Goal: Navigation & Orientation: Locate item on page

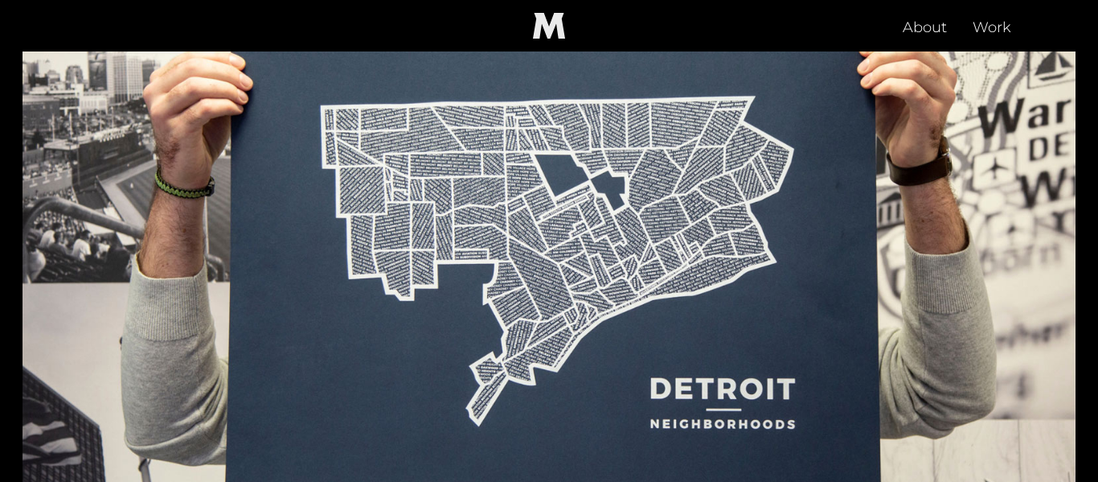
scroll to position [407, 0]
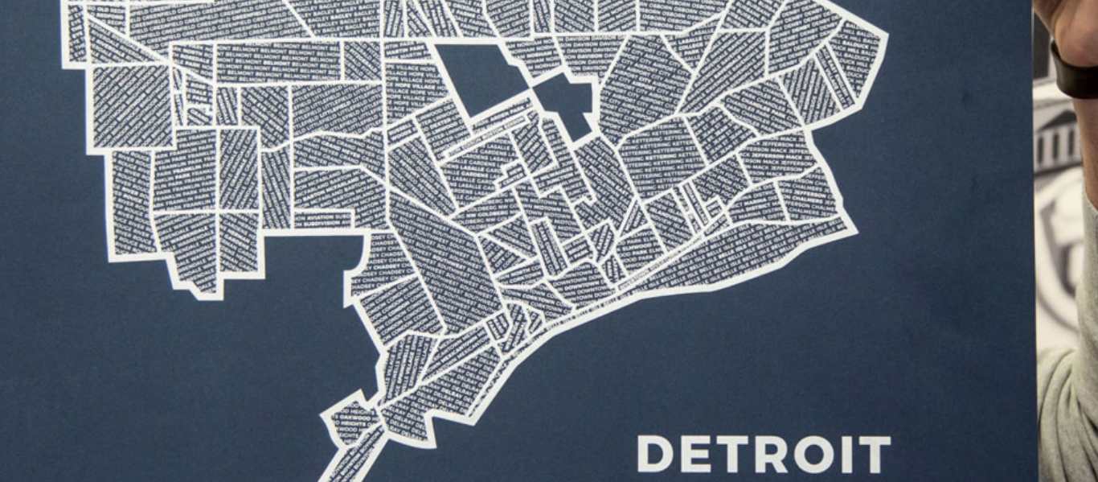
click at [668, 281] on img at bounding box center [549, 257] width 1053 height 592
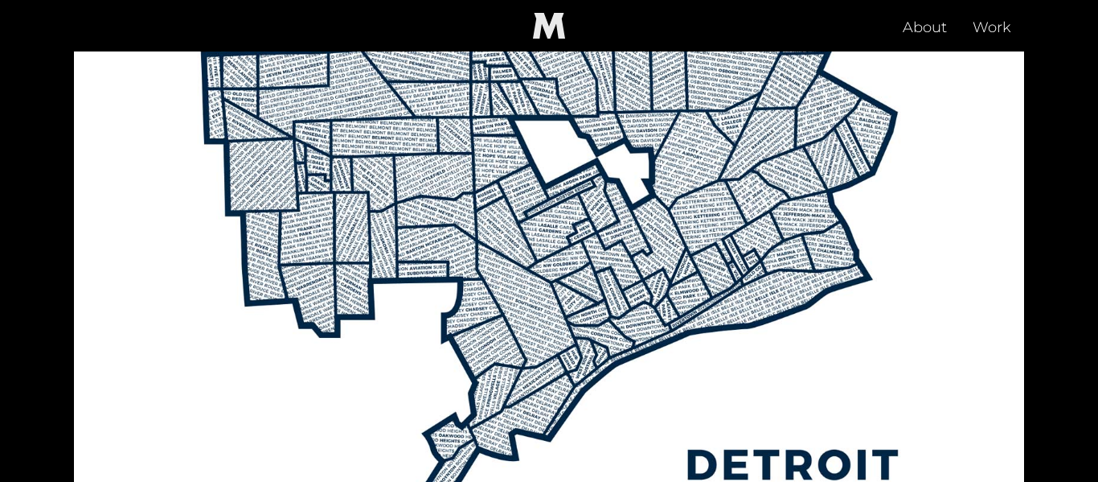
scroll to position [1870, 0]
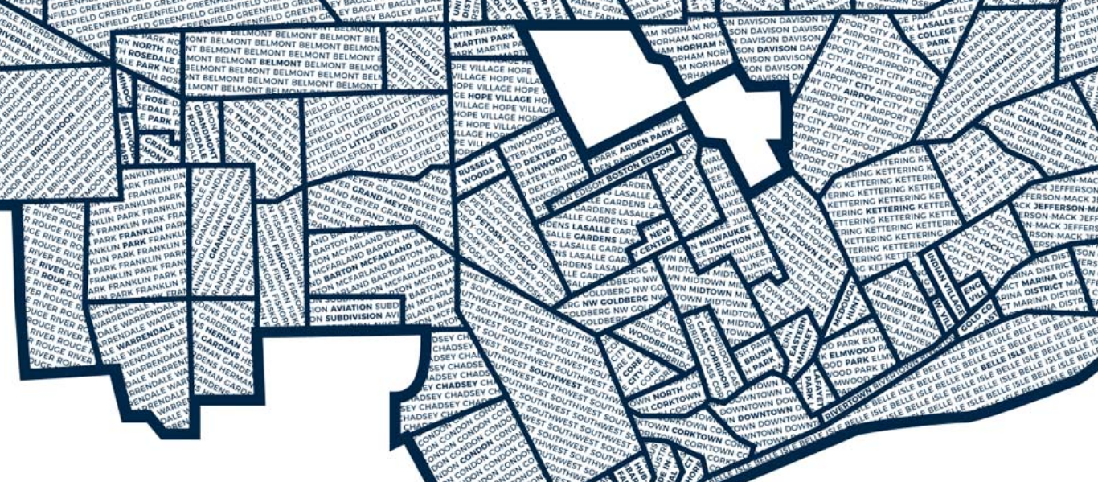
click at [498, 168] on img at bounding box center [549, 252] width 950 height 535
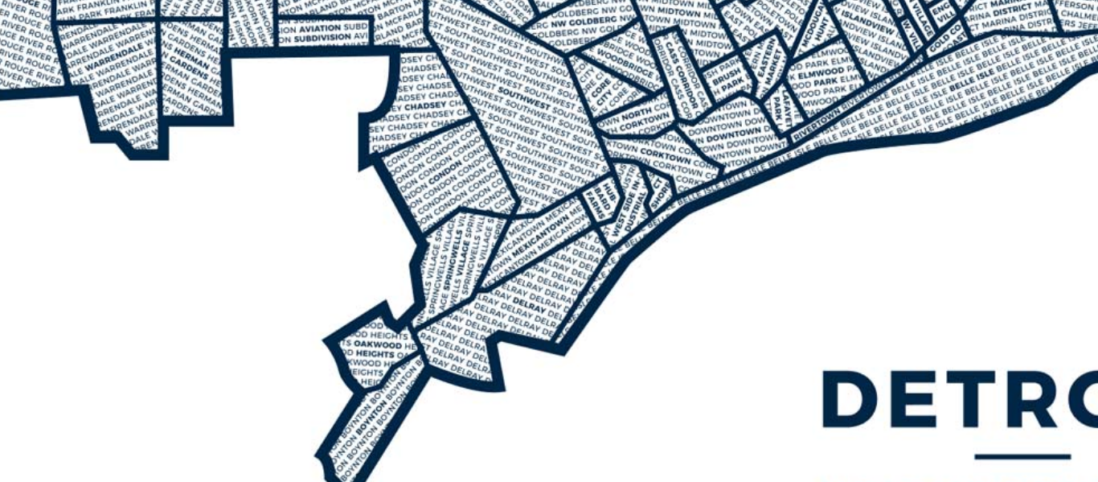
scroll to position [1948, 0]
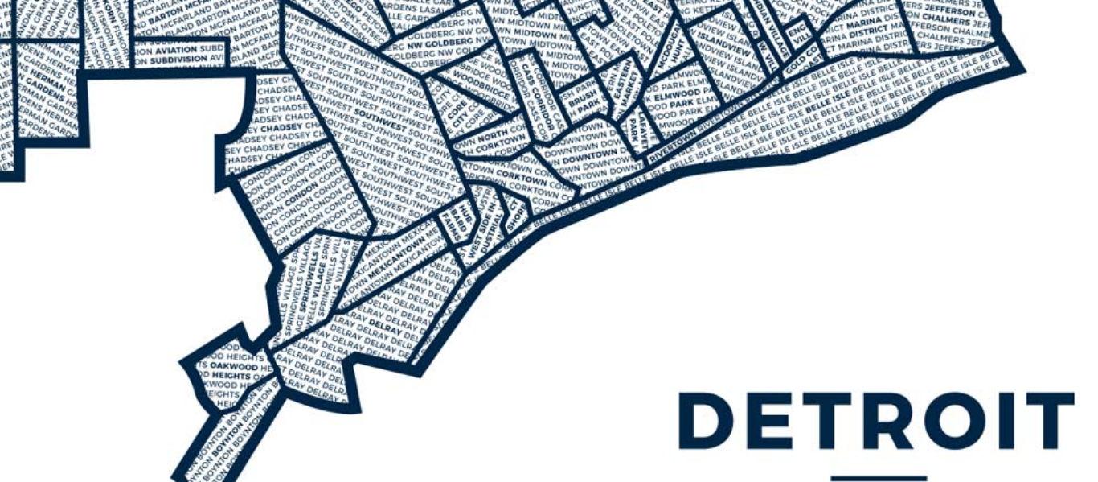
click at [807, 216] on img at bounding box center [549, 174] width 950 height 535
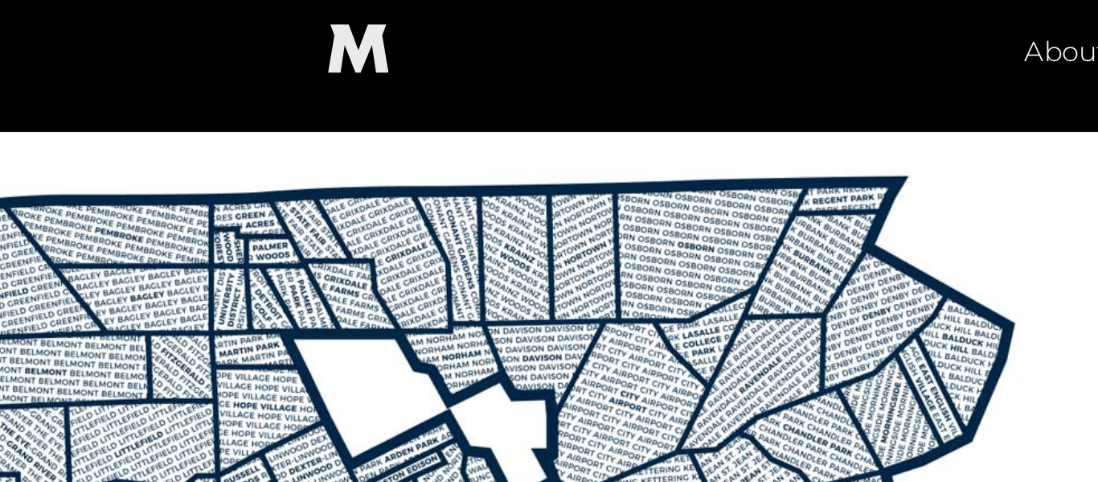
scroll to position [1774, 0]
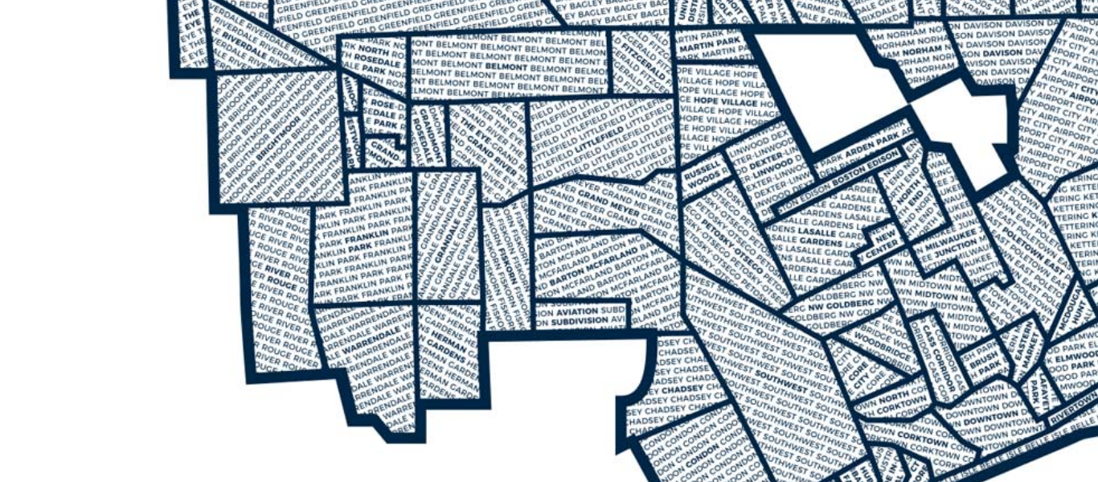
click at [302, 277] on img at bounding box center [549, 347] width 950 height 535
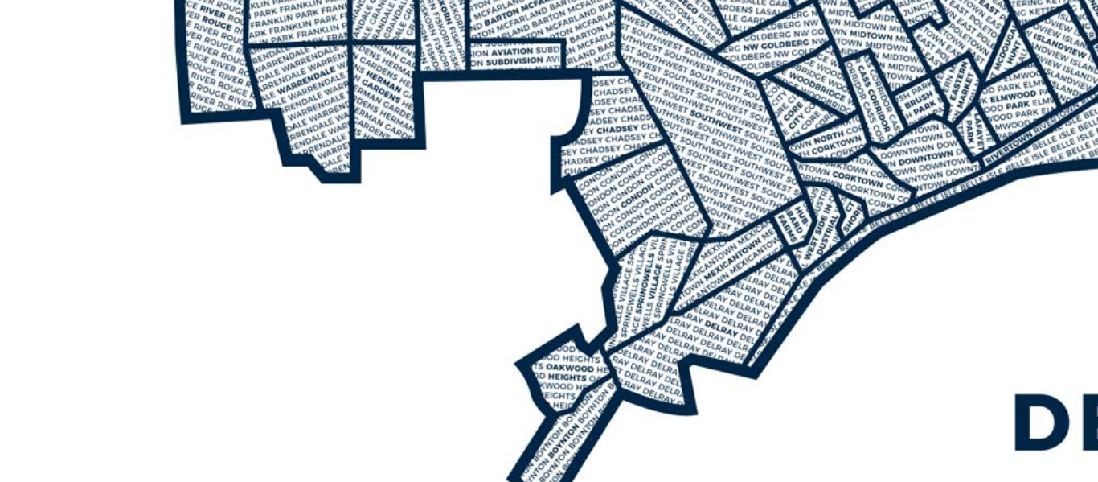
scroll to position [1946, 0]
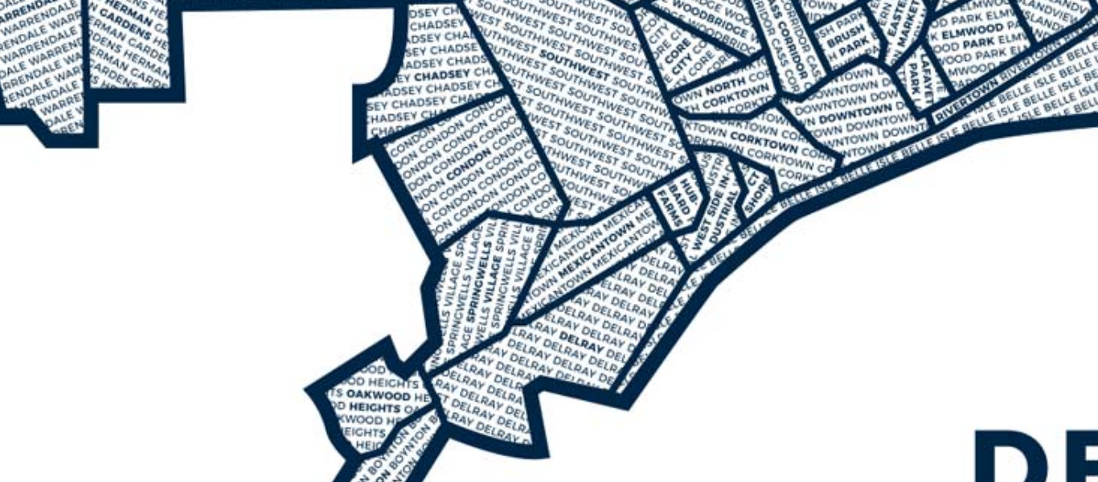
click at [575, 239] on img at bounding box center [549, 175] width 950 height 535
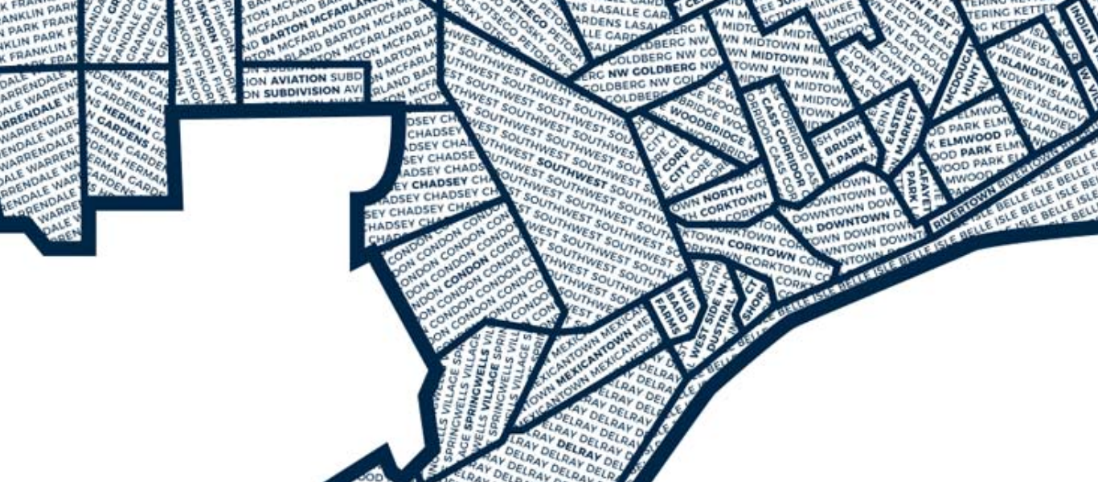
click at [576, 196] on img at bounding box center [549, 175] width 950 height 535
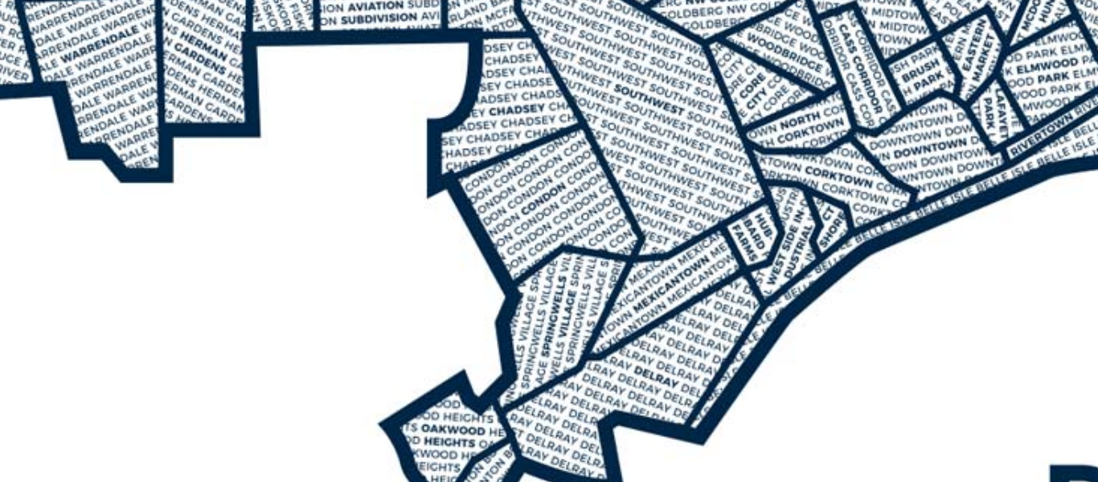
click at [488, 246] on img at bounding box center [549, 175] width 950 height 535
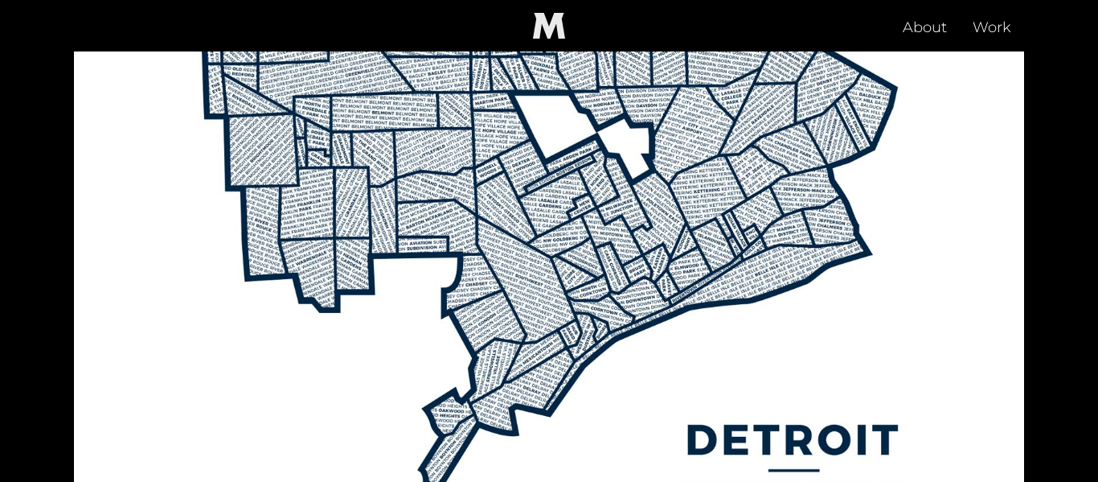
scroll to position [1868, 0]
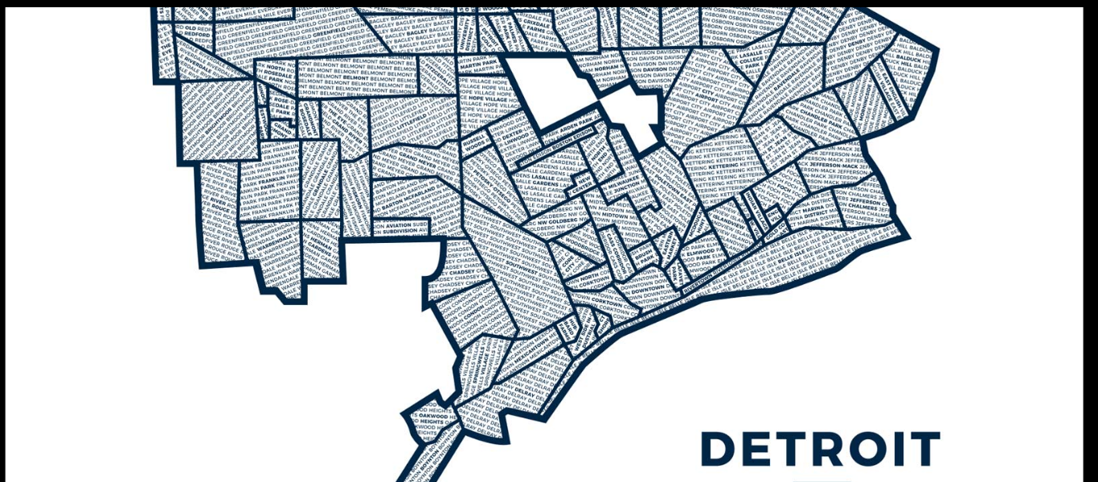
click at [526, 301] on img at bounding box center [549, 253] width 950 height 535
